Goal: Find specific page/section: Find specific page/section

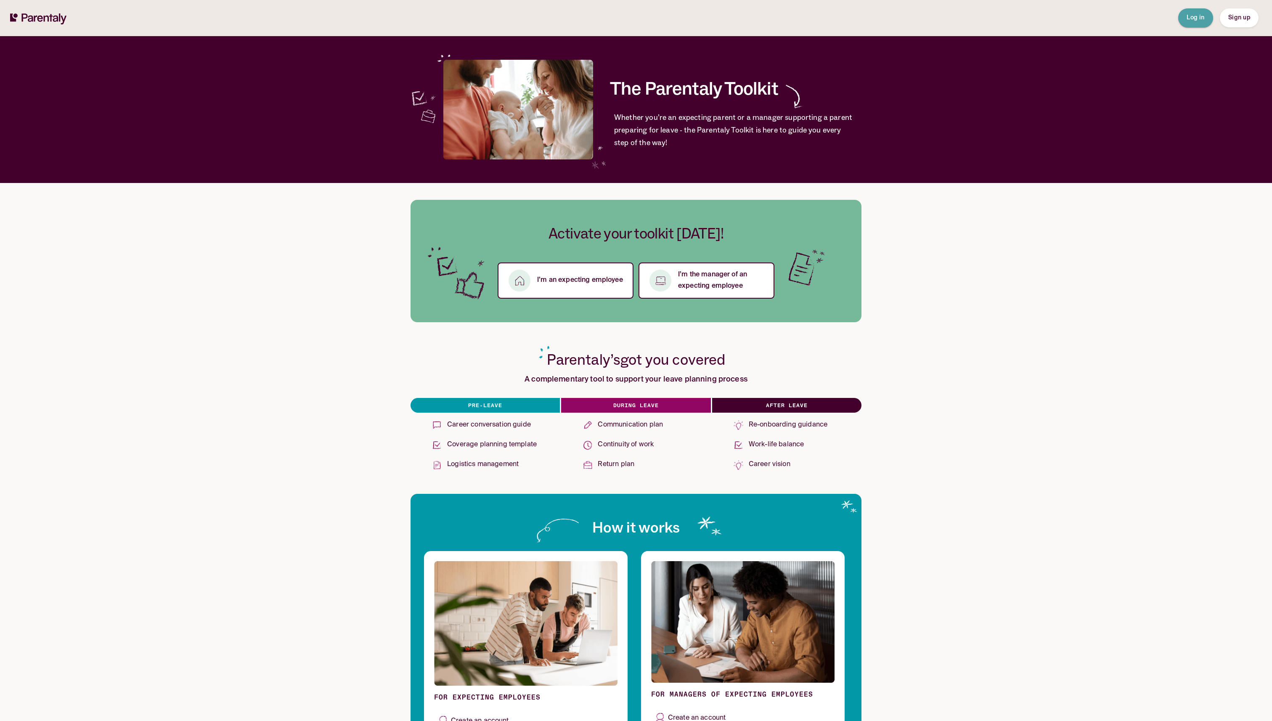
click at [1186, 10] on button "Log in" at bounding box center [1195, 17] width 35 height 19
